Goal: Task Accomplishment & Management: Complete application form

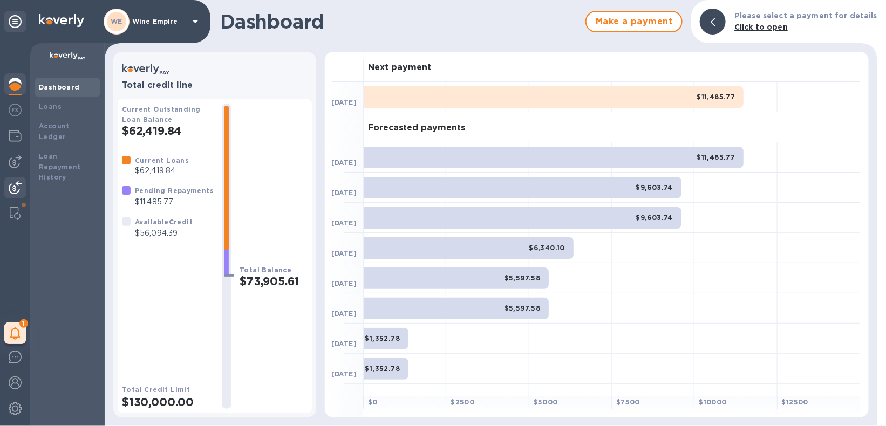
click at [20, 188] on img at bounding box center [15, 187] width 13 height 13
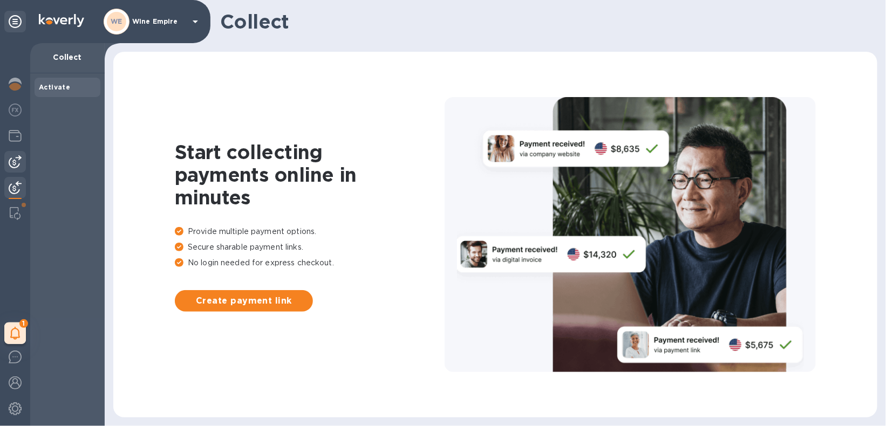
click at [15, 164] on img at bounding box center [15, 161] width 13 height 13
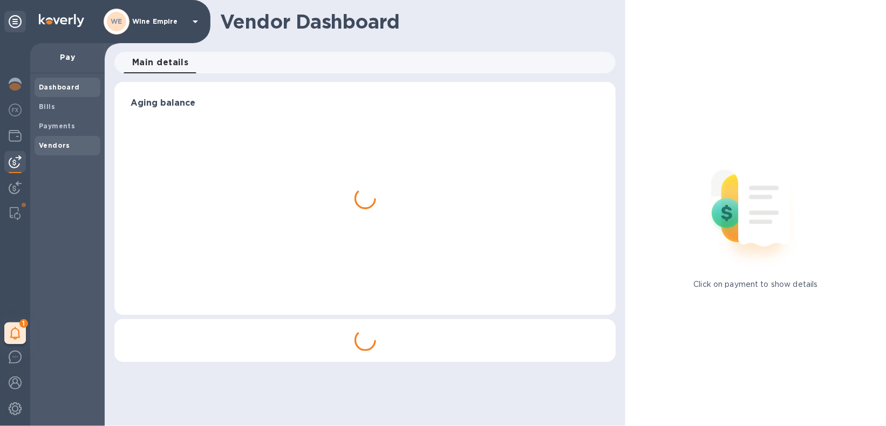
click at [54, 145] on b "Vendors" at bounding box center [54, 145] width 31 height 8
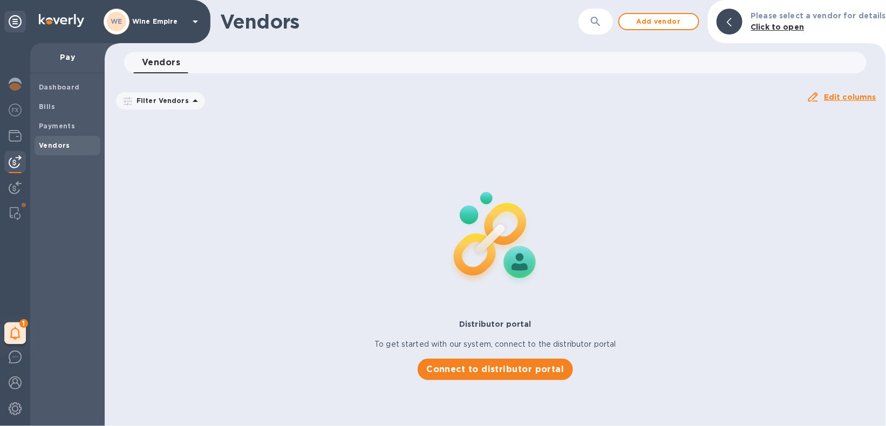
click at [602, 25] on button "button" at bounding box center [595, 22] width 26 height 26
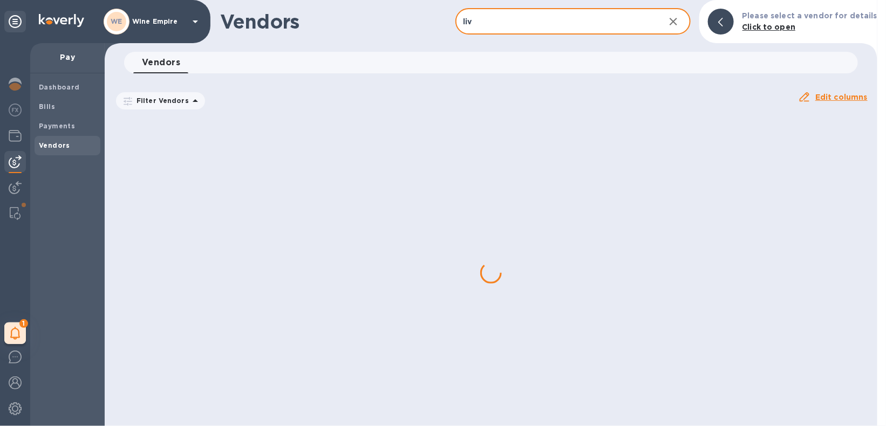
type input "liv ex"
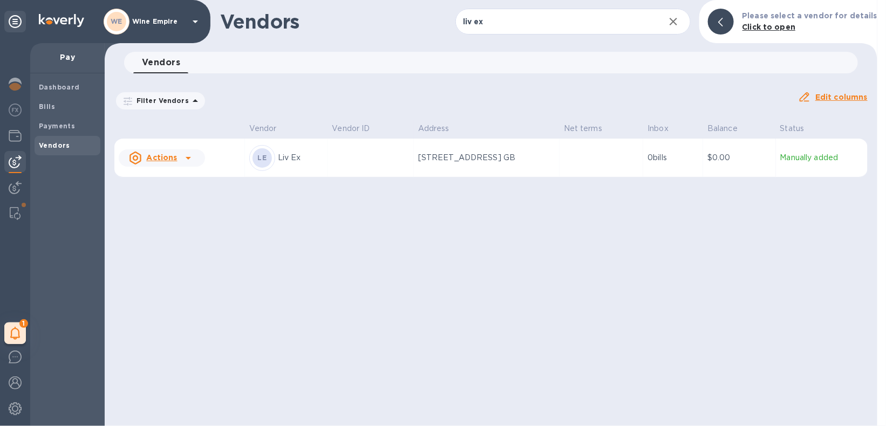
click at [353, 169] on td at bounding box center [370, 158] width 86 height 39
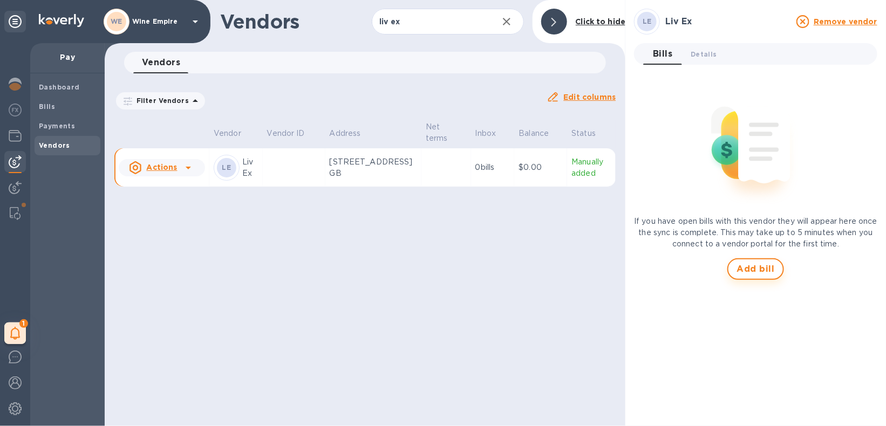
click at [772, 276] on button "Add bill" at bounding box center [755, 269] width 57 height 22
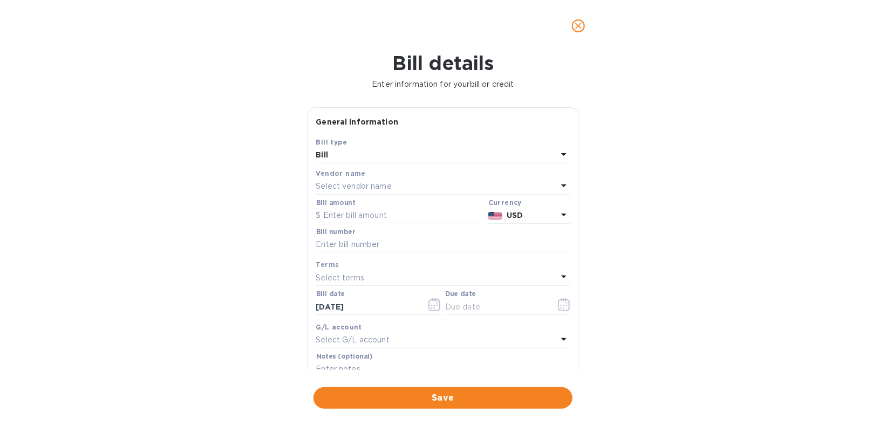
type input "[DATE]"
click at [372, 212] on input "text" at bounding box center [400, 216] width 168 height 16
paste input "12,456.71"
type input "12,456.71"
click at [379, 244] on input "text" at bounding box center [443, 245] width 254 height 16
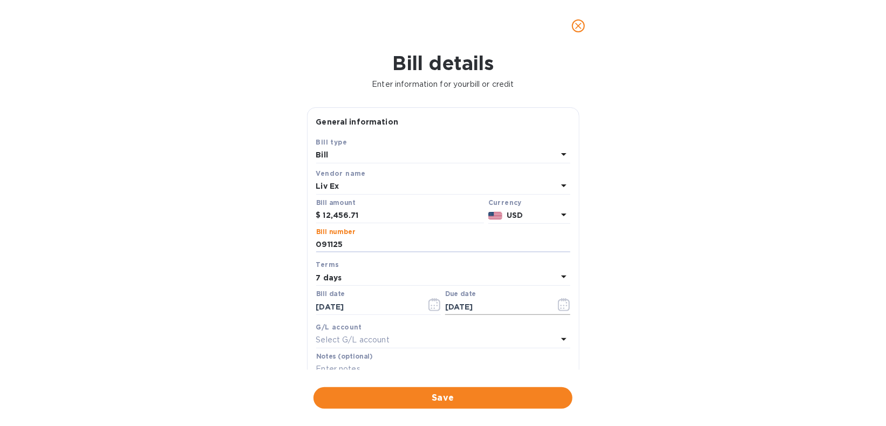
type input "091125"
click at [558, 307] on icon "button" at bounding box center [564, 304] width 12 height 13
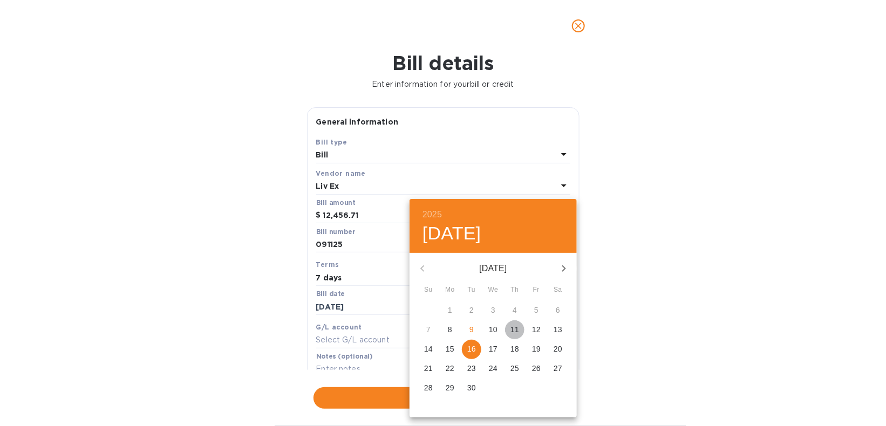
click at [522, 331] on span "11" at bounding box center [514, 329] width 19 height 11
type input "[DATE]"
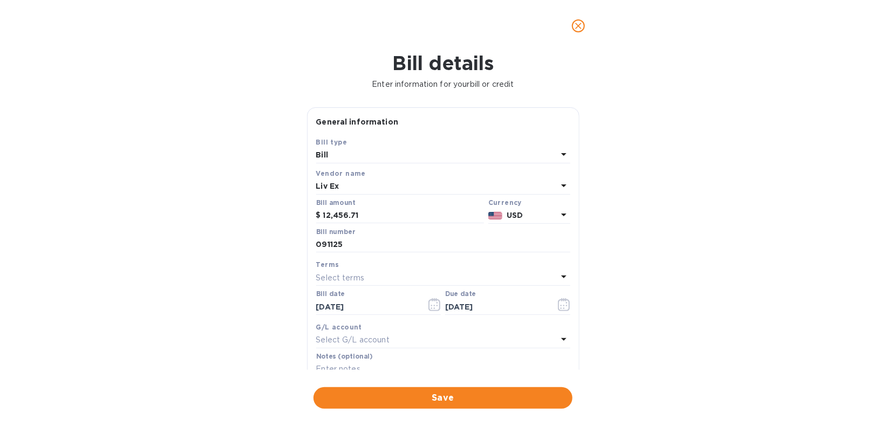
click at [393, 340] on div "Select G/L account" at bounding box center [436, 340] width 241 height 15
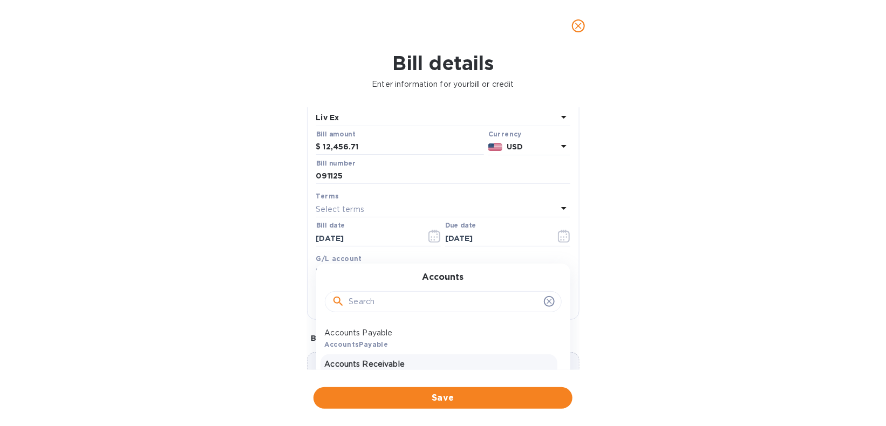
scroll to position [123, 0]
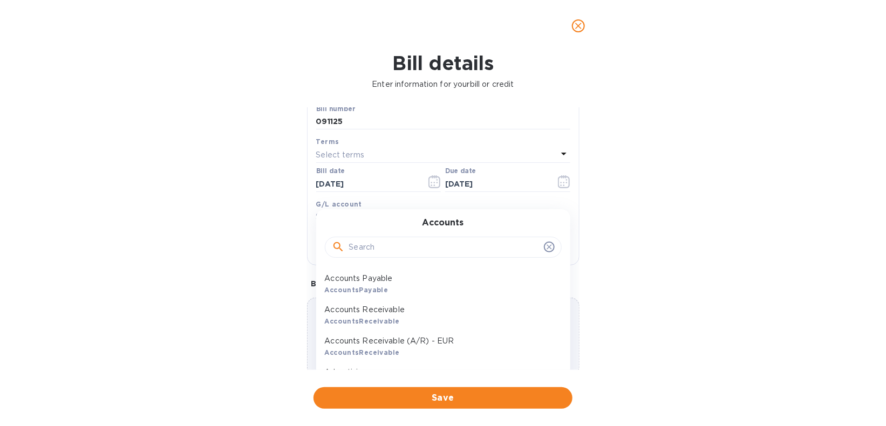
click at [406, 251] on input "text" at bounding box center [444, 247] width 190 height 16
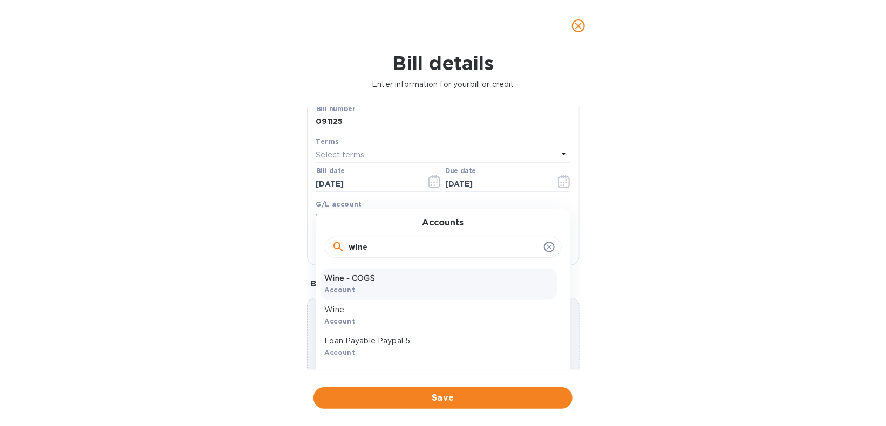
type input "wine"
click at [396, 279] on p "Wine - COGS" at bounding box center [439, 278] width 228 height 11
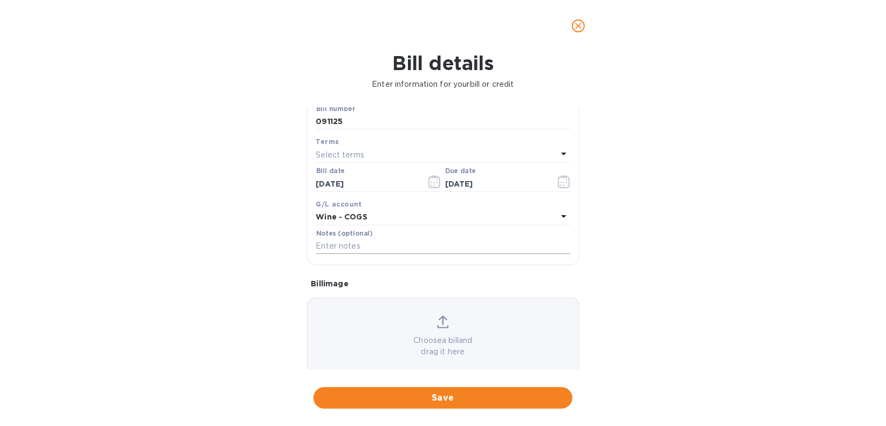
click at [366, 248] on input "text" at bounding box center [443, 246] width 254 height 16
paste input "HSBC US re Liv-ex Limited"
type input "HSBC US re Liv-ex Limited"
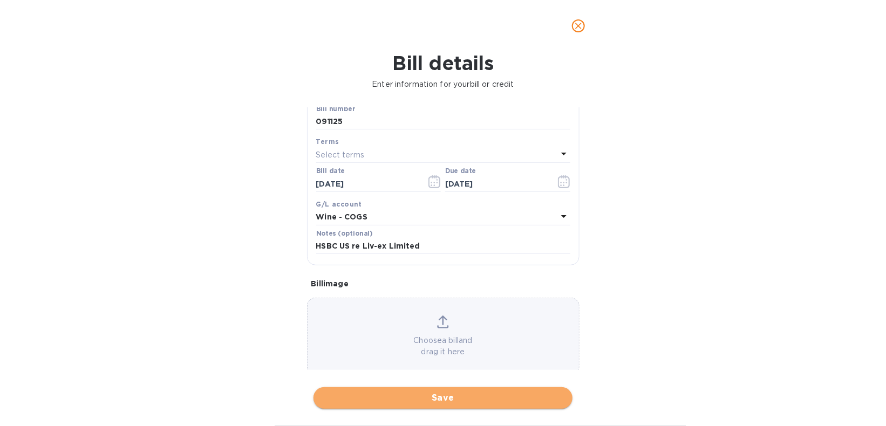
click at [415, 401] on span "Save" at bounding box center [443, 398] width 242 height 13
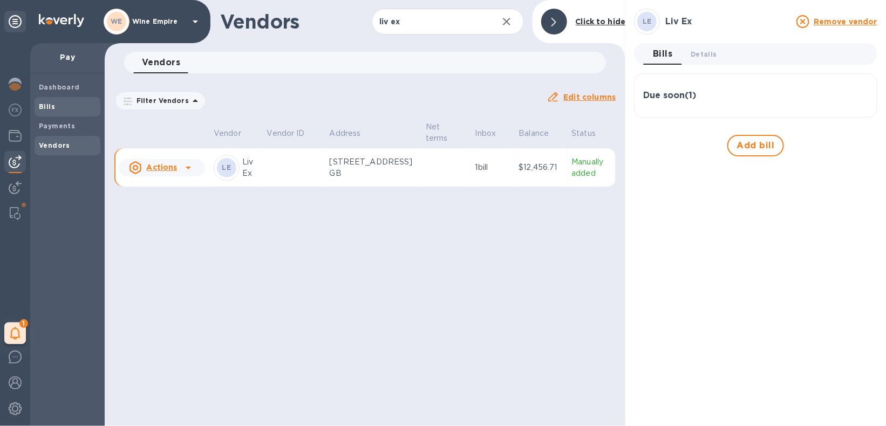
click at [52, 107] on b "Bills" at bounding box center [47, 106] width 16 height 8
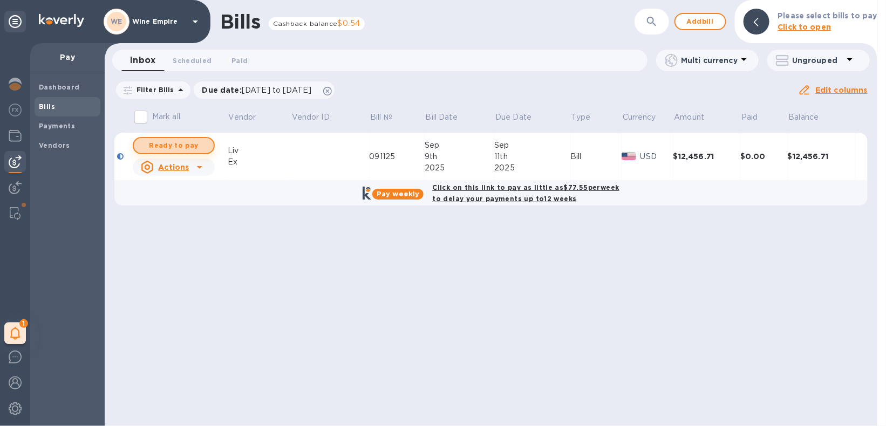
click at [195, 148] on span "Ready to pay" at bounding box center [173, 145] width 63 height 13
checkbox input "true"
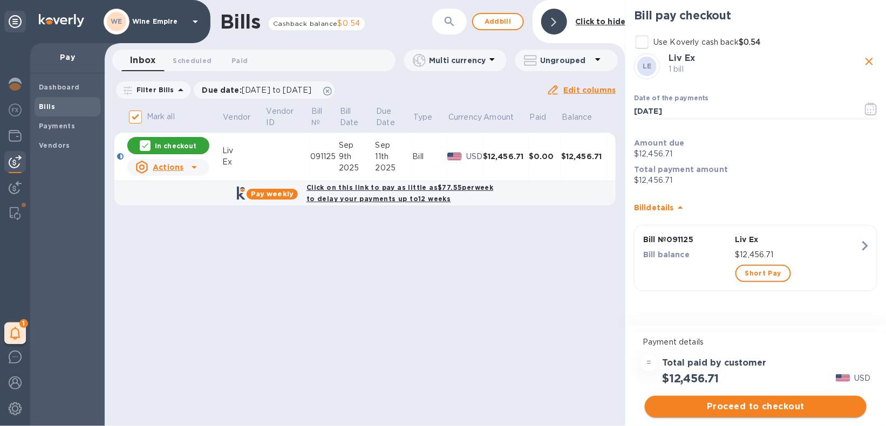
click at [771, 407] on span "Proceed to checkout" at bounding box center [755, 406] width 204 height 13
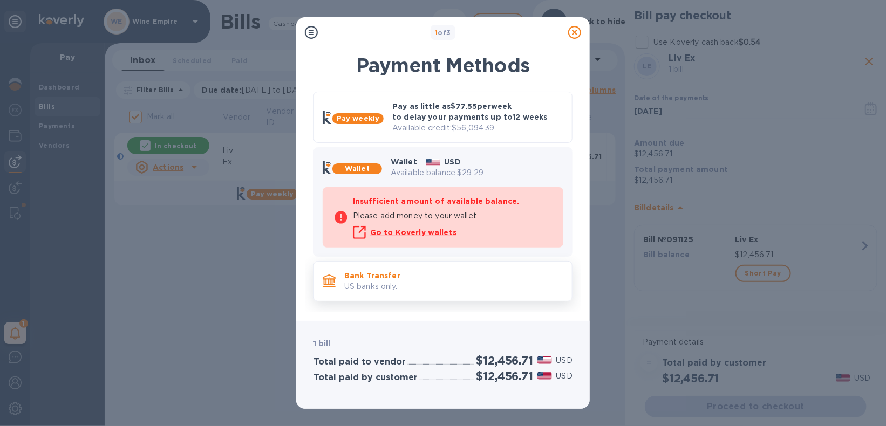
click at [415, 274] on p "Bank Transfer" at bounding box center [453, 275] width 219 height 11
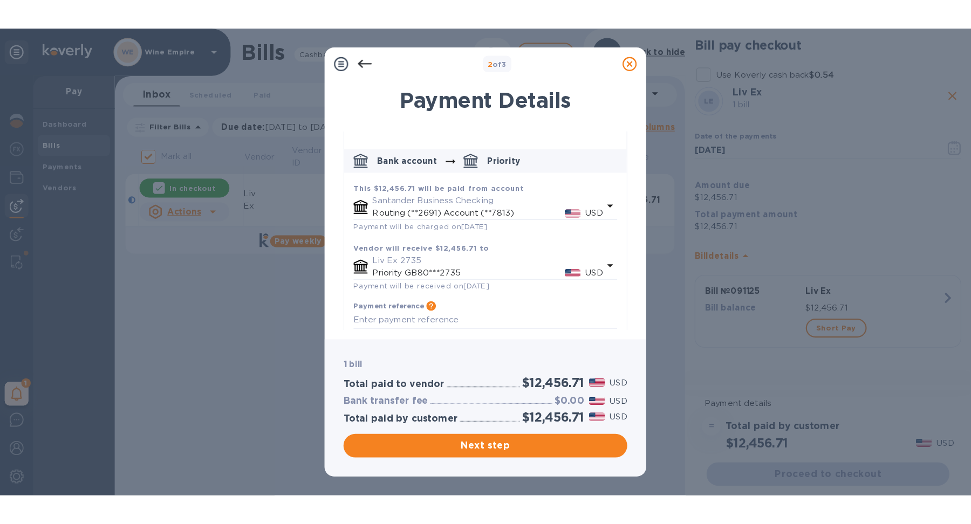
scroll to position [59, 0]
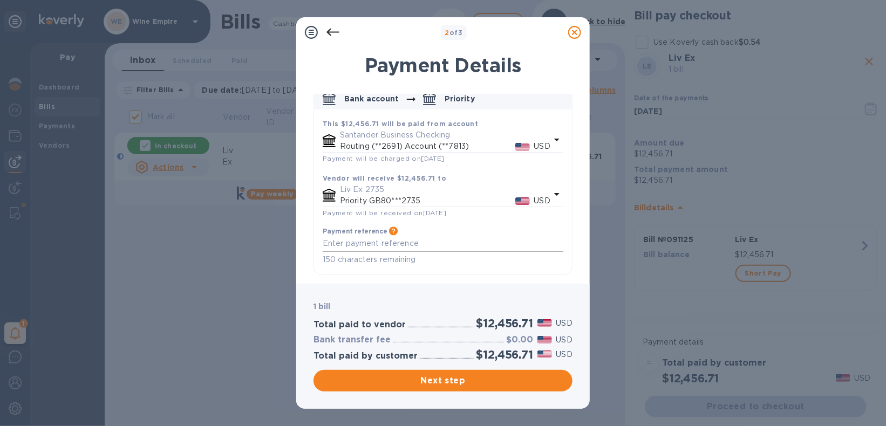
click at [393, 238] on div "x" at bounding box center [443, 244] width 241 height 16
paste textarea "HSBC US re Liv-ex Limited"
type textarea "HSBC US re Liv-ex Limited"
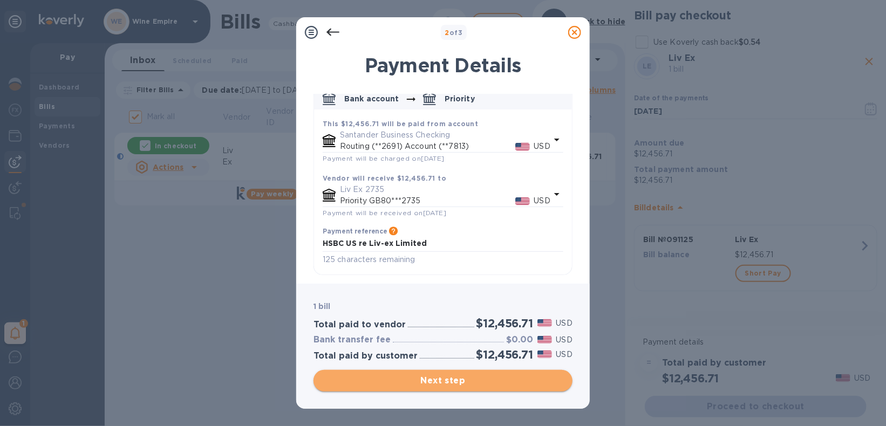
click at [420, 378] on span "Next step" at bounding box center [443, 380] width 242 height 13
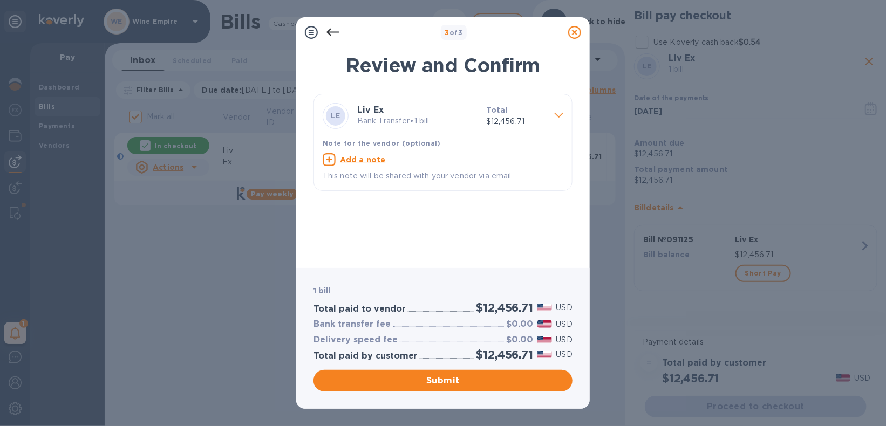
click at [377, 159] on u "Add a note" at bounding box center [363, 159] width 46 height 9
click at [378, 167] on div "x" at bounding box center [434, 161] width 223 height 16
paste textarea "HSBC US re Liv-ex Limited"
type textarea "HSBC US re Liv-ex Limited"
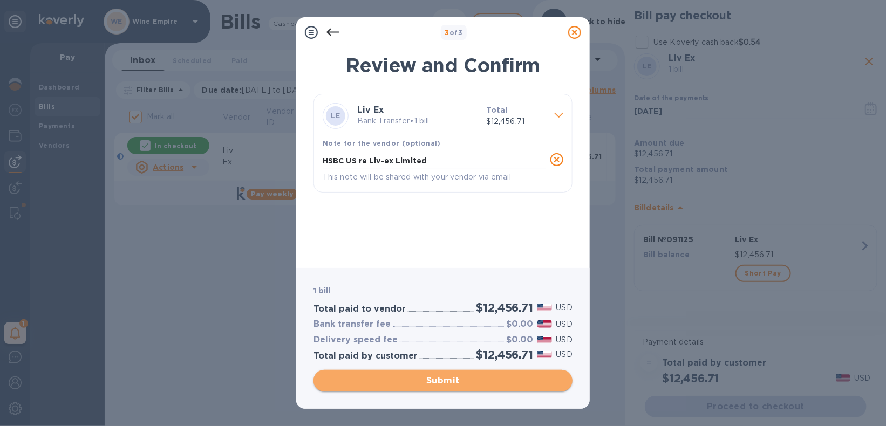
click at [442, 379] on span "Submit" at bounding box center [443, 380] width 242 height 13
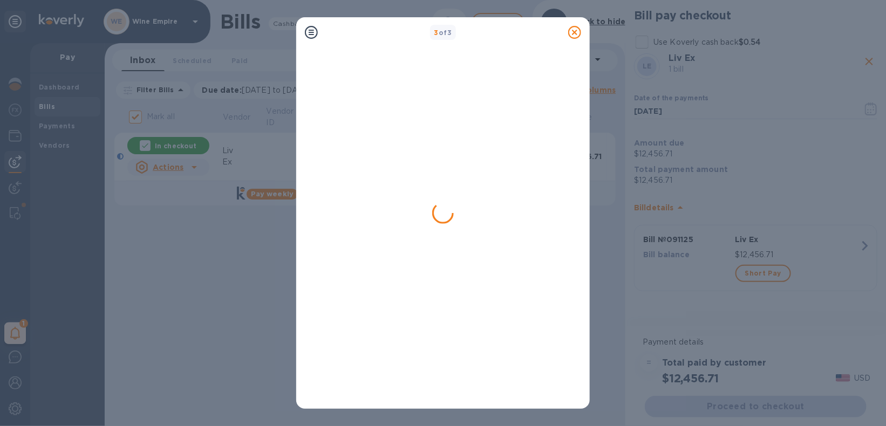
checkbox input "false"
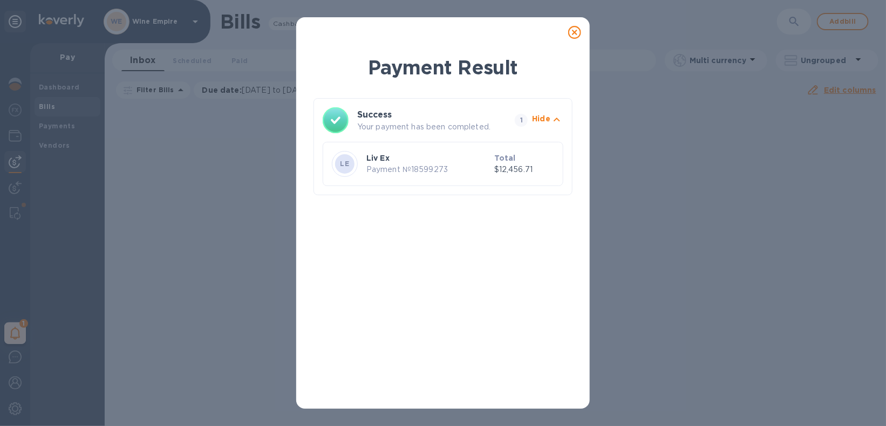
click at [574, 34] on icon at bounding box center [574, 32] width 13 height 13
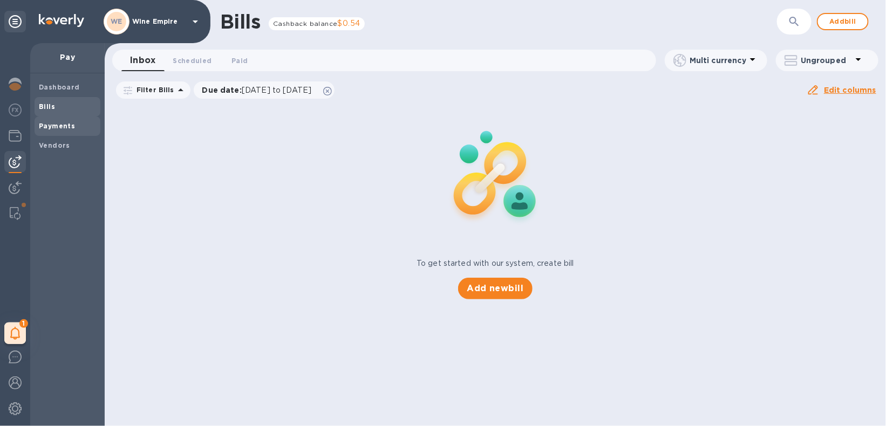
click at [58, 125] on b "Payments" at bounding box center [57, 126] width 36 height 8
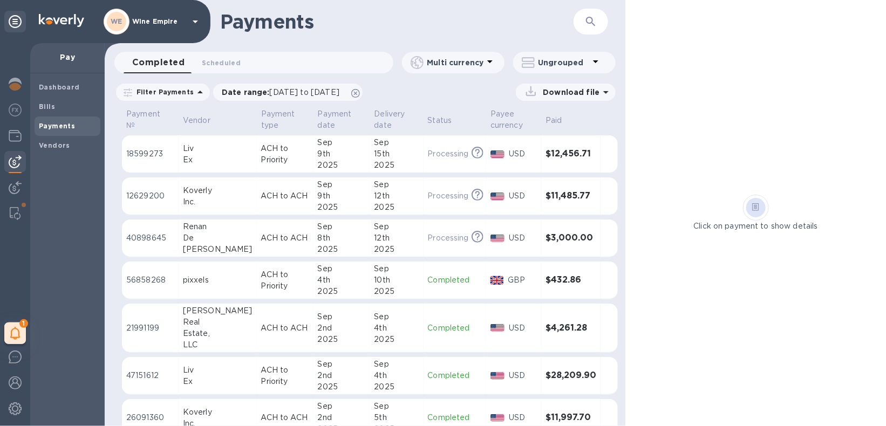
click at [273, 161] on p "ACH to Priority" at bounding box center [285, 154] width 48 height 23
